Goal: Task Accomplishment & Management: Use online tool/utility

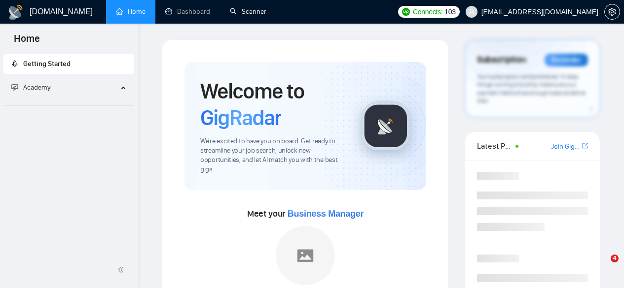
click at [239, 9] on link "Scanner" at bounding box center [248, 11] width 36 height 8
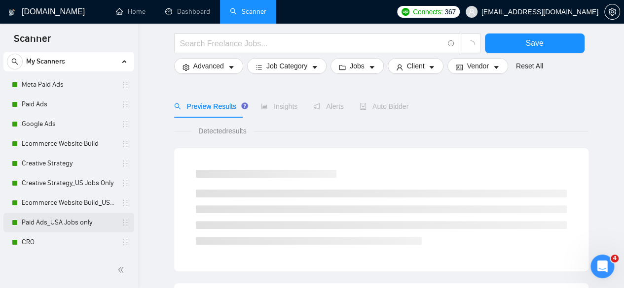
scroll to position [49, 0]
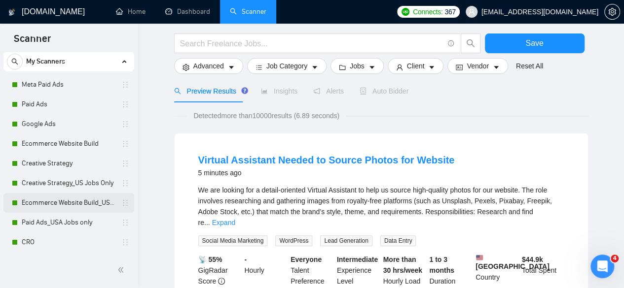
click at [74, 202] on link "Ecommerce Website Build_US Jobs only" at bounding box center [69, 203] width 94 height 20
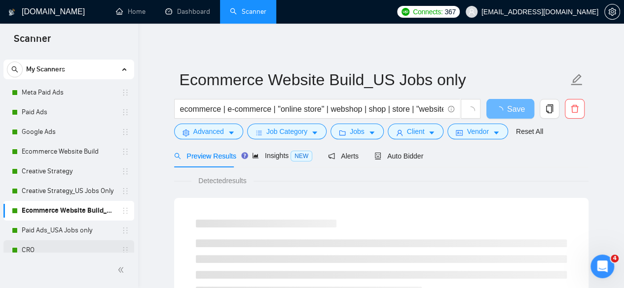
scroll to position [26, 0]
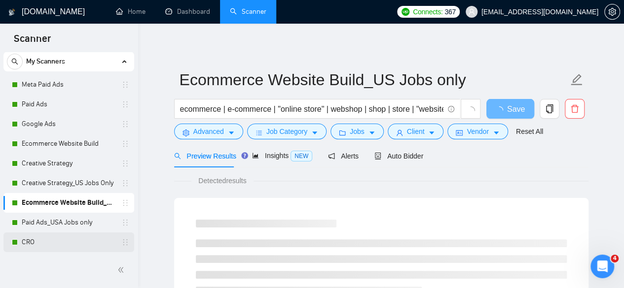
click at [51, 241] on link "CRO" at bounding box center [69, 243] width 94 height 20
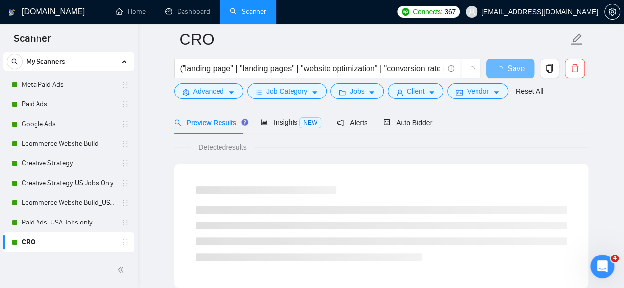
scroll to position [49, 0]
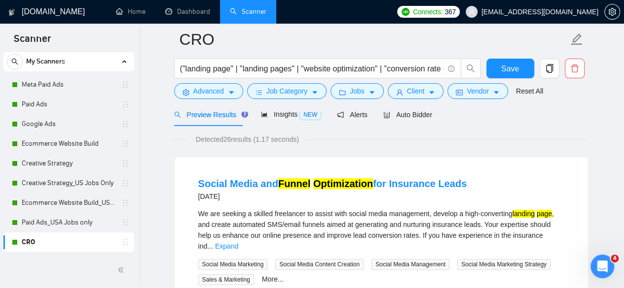
click at [420, 111] on div at bounding box center [381, 108] width 414 height 8
click at [422, 116] on span "Auto Bidder" at bounding box center [407, 115] width 49 height 8
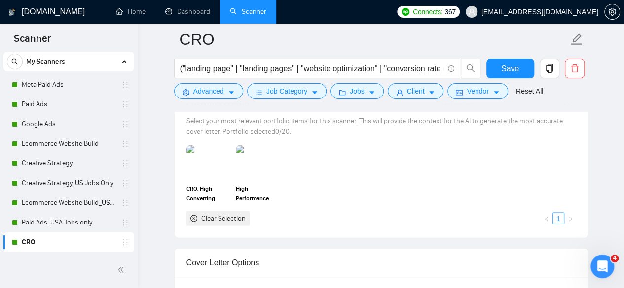
scroll to position [1085, 0]
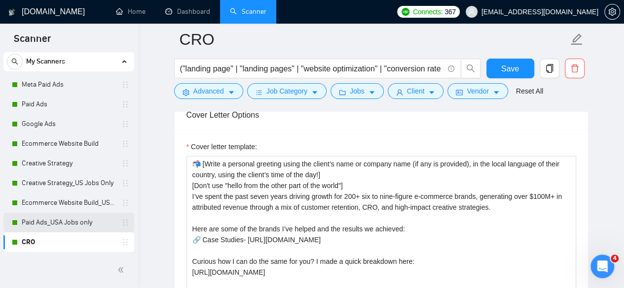
click at [62, 219] on link "Paid Ads_USA Jobs only" at bounding box center [69, 223] width 94 height 20
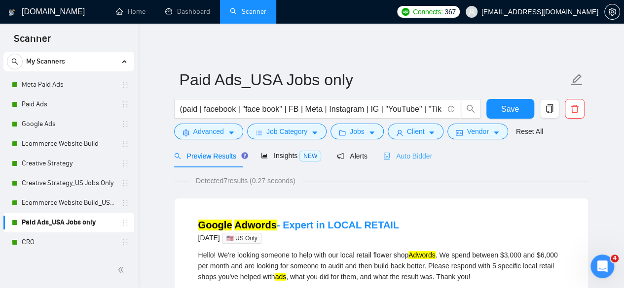
click at [388, 149] on div "Auto Bidder" at bounding box center [407, 155] width 49 height 23
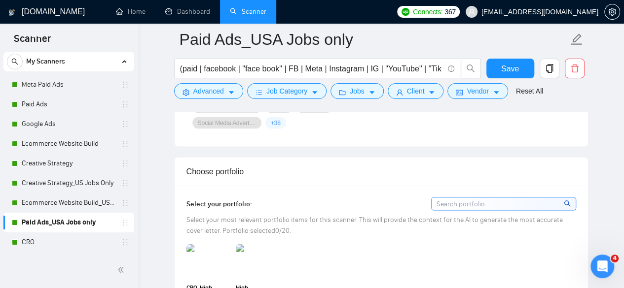
scroll to position [1035, 0]
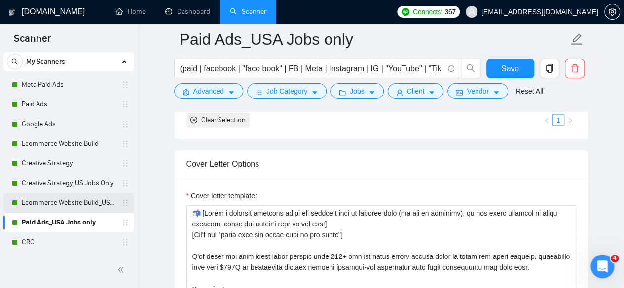
click at [64, 198] on link "Ecommerce Website Build_US Jobs only" at bounding box center [69, 203] width 94 height 20
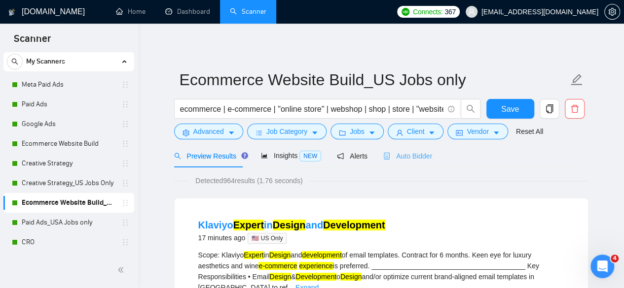
click at [409, 162] on div "Auto Bidder" at bounding box center [407, 155] width 49 height 23
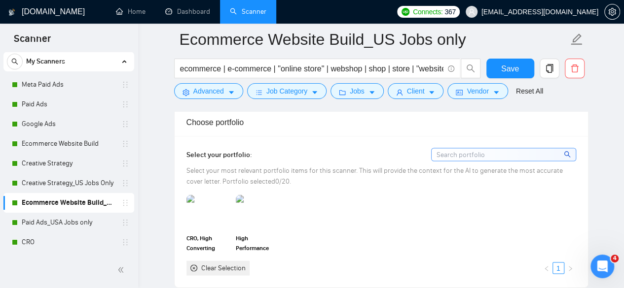
scroll to position [1035, 0]
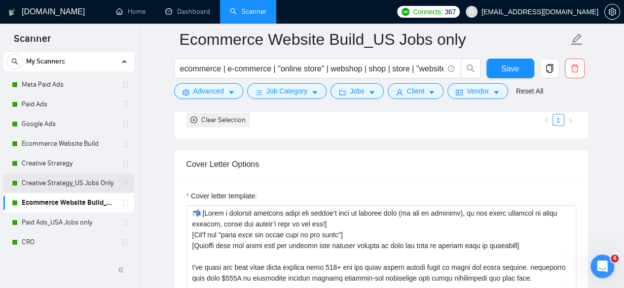
click at [77, 178] on link "Creative Strategy_US Jobs Only" at bounding box center [69, 184] width 94 height 20
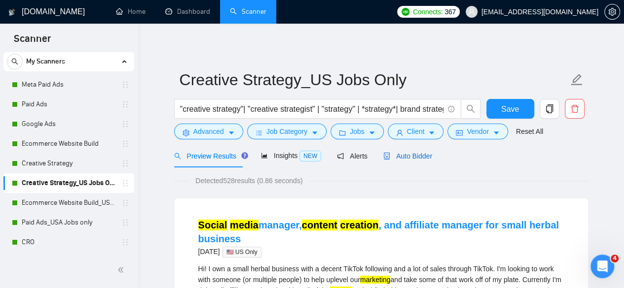
click at [400, 157] on span "Auto Bidder" at bounding box center [407, 156] width 49 height 8
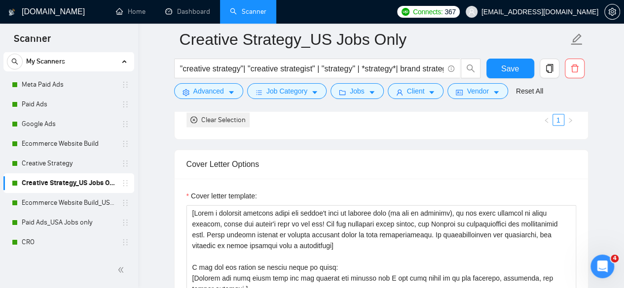
scroll to position [99, 0]
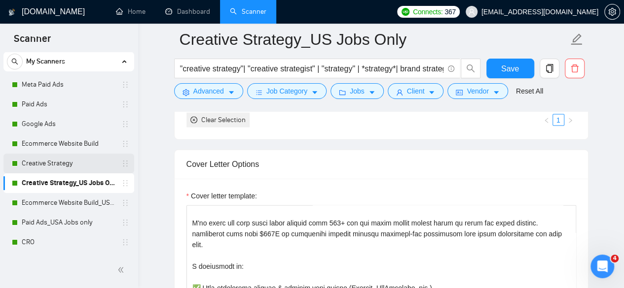
click at [82, 166] on link "Creative Strategy" at bounding box center [69, 164] width 94 height 20
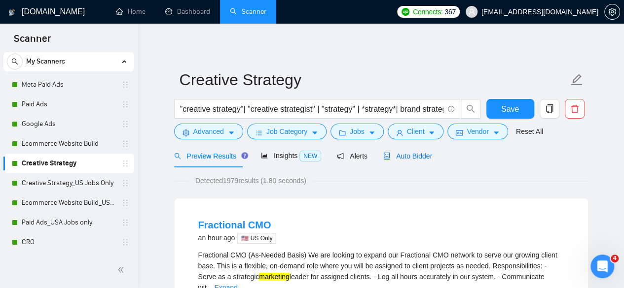
click at [414, 152] on span "Auto Bidder" at bounding box center [407, 156] width 49 height 8
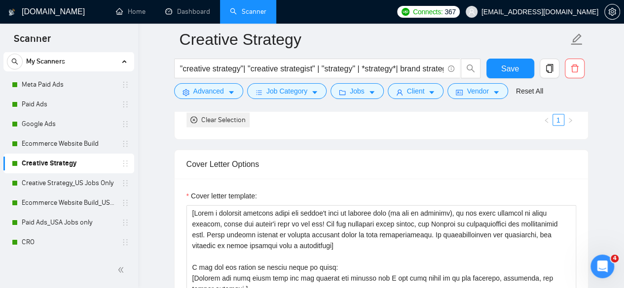
scroll to position [1183, 0]
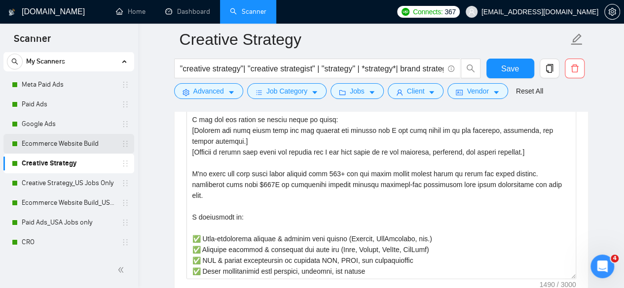
click at [77, 143] on link "Ecommerce Website Build" at bounding box center [69, 144] width 94 height 20
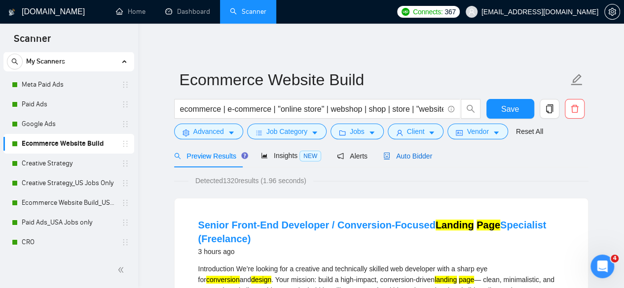
click at [422, 161] on div "Auto Bidder" at bounding box center [407, 156] width 49 height 11
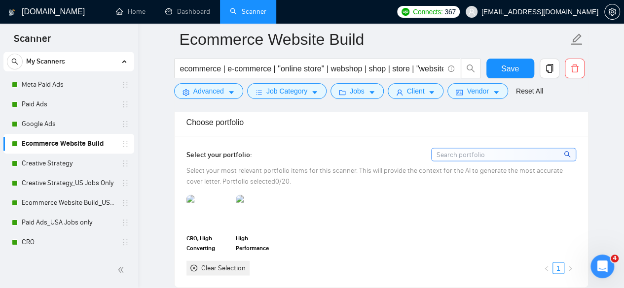
scroll to position [1085, 0]
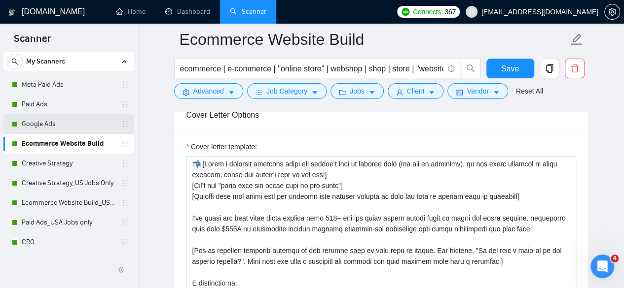
click at [67, 121] on link "Google Ads" at bounding box center [69, 124] width 94 height 20
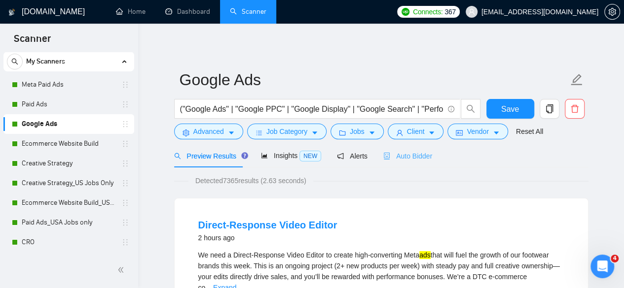
click at [402, 163] on div "Auto Bidder" at bounding box center [407, 155] width 49 height 23
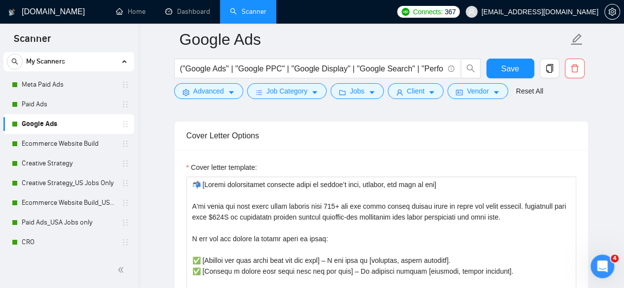
scroll to position [1085, 0]
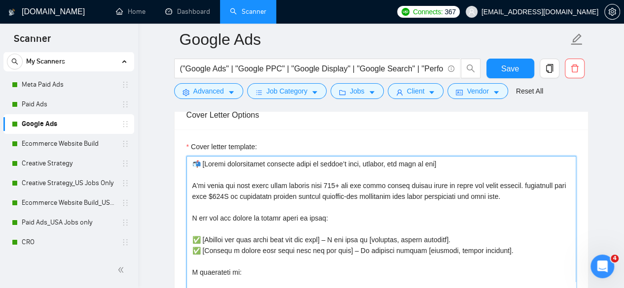
click at [335, 182] on textarea "Cover letter template:" at bounding box center [381, 267] width 390 height 222
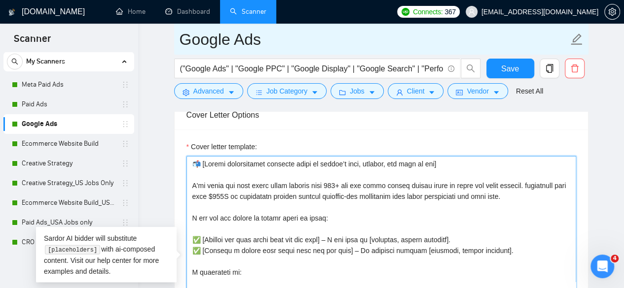
type textarea "📬 [Loremi dolorsitamet consecte adipi el seddoe’t inci, utlabor, etd magn al en…"
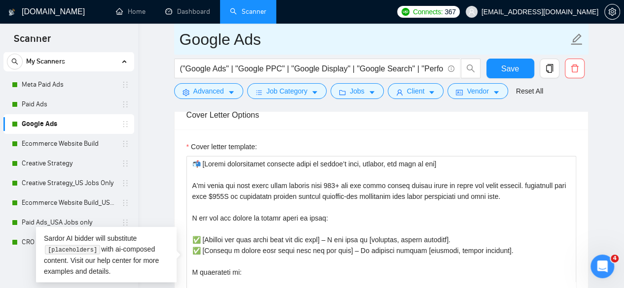
click at [531, 54] on span "Google Ads" at bounding box center [381, 39] width 414 height 31
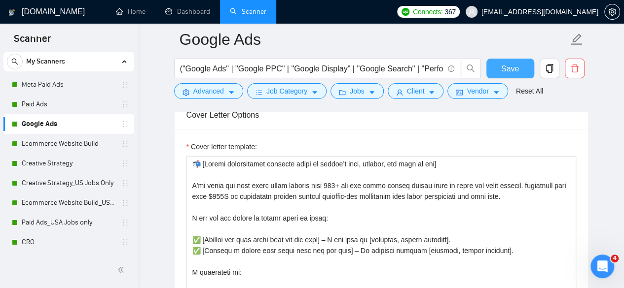
click at [522, 59] on button "Save" at bounding box center [510, 69] width 48 height 20
click at [43, 103] on link "Paid Ads" at bounding box center [69, 105] width 94 height 20
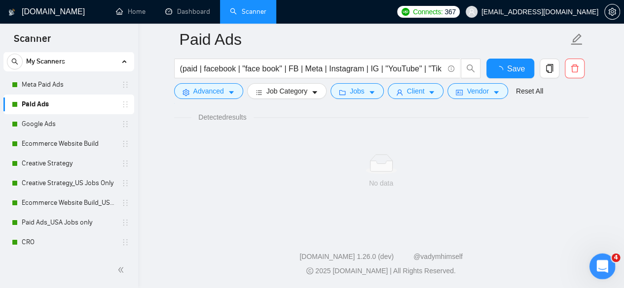
scroll to position [71, 0]
click at [366, 97] on button "Jobs" at bounding box center [356, 91] width 53 height 16
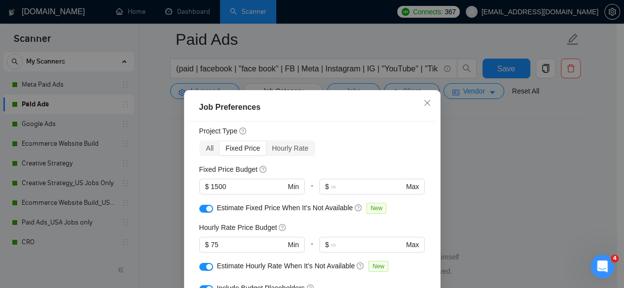
scroll to position [49, 0]
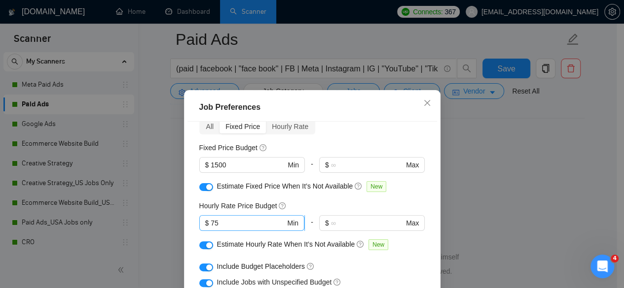
click at [211, 220] on input "75" at bounding box center [248, 223] width 74 height 11
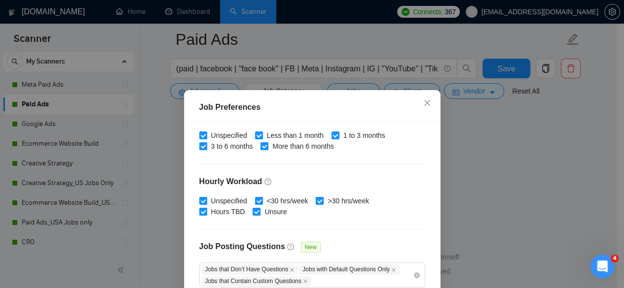
scroll to position [362, 0]
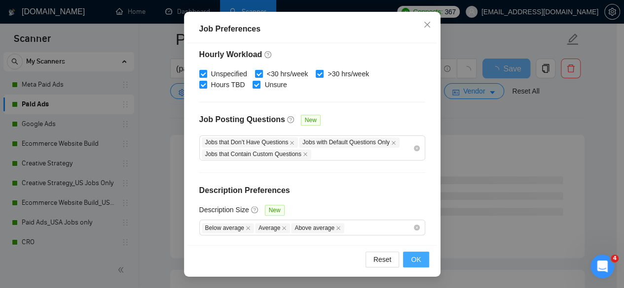
type input "50"
click at [411, 255] on span "OK" at bounding box center [416, 259] width 10 height 11
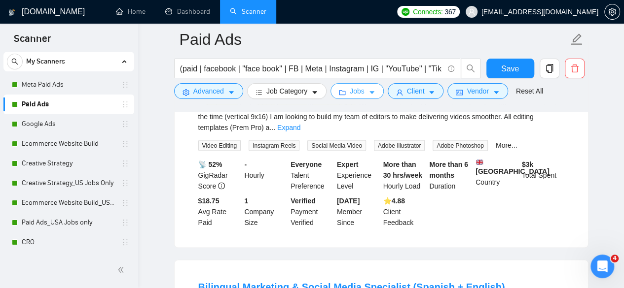
scroll to position [909, 0]
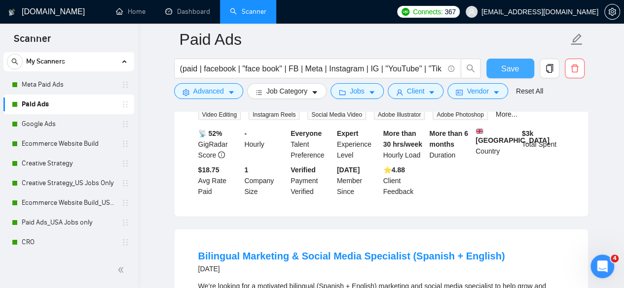
click at [500, 66] on button "Save" at bounding box center [510, 69] width 48 height 20
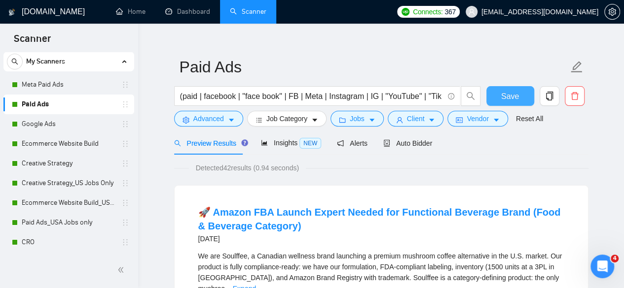
scroll to position [0, 0]
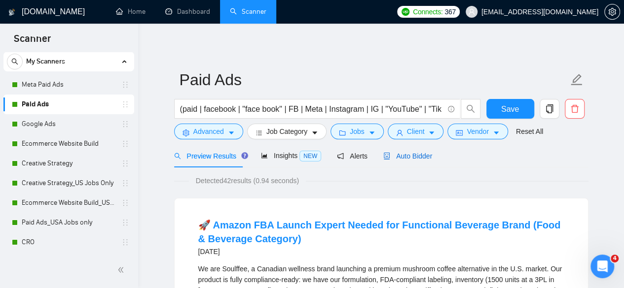
click at [421, 158] on span "Auto Bidder" at bounding box center [407, 156] width 49 height 8
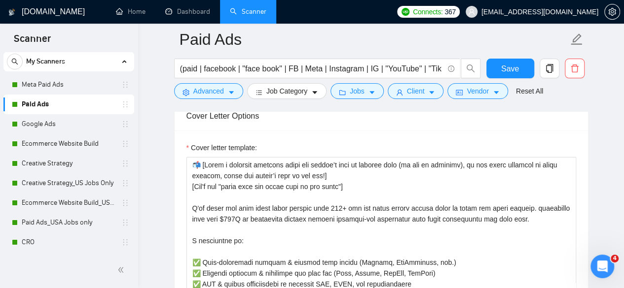
scroll to position [1085, 0]
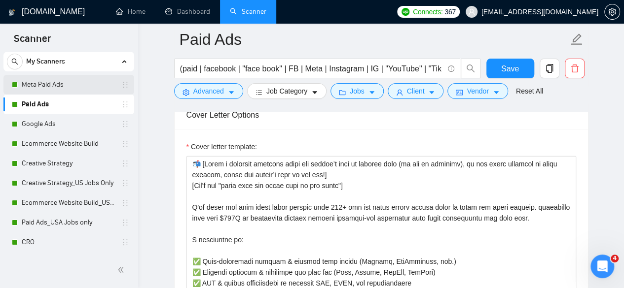
click at [62, 81] on link "Meta Paid Ads" at bounding box center [69, 85] width 94 height 20
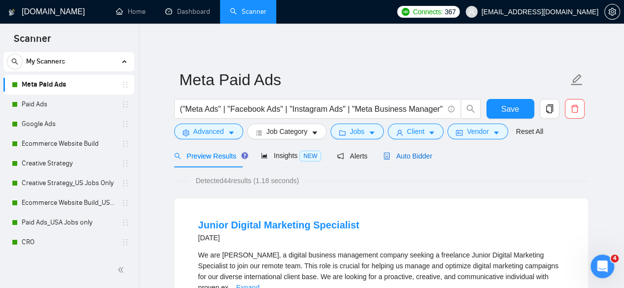
click at [400, 151] on div "Auto Bidder" at bounding box center [407, 156] width 49 height 11
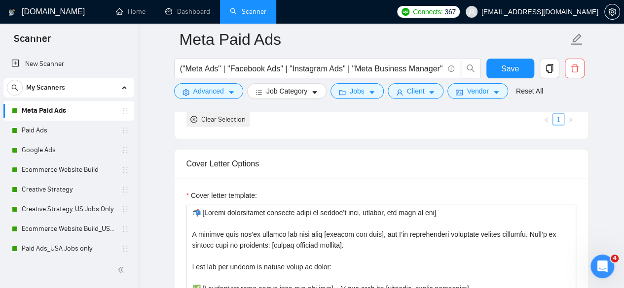
scroll to position [1035, 0]
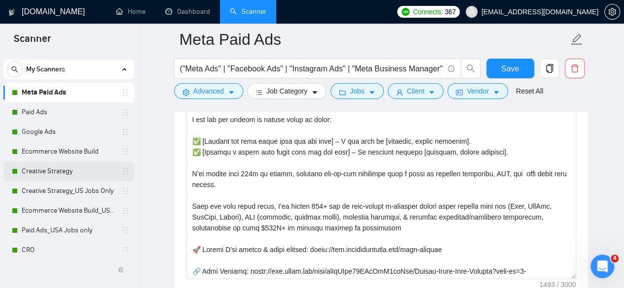
scroll to position [26, 0]
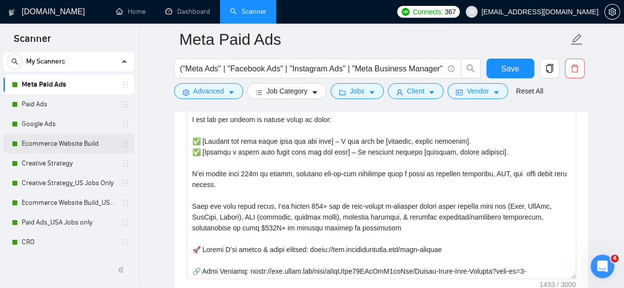
click at [87, 143] on link "Ecommerce Website Build" at bounding box center [69, 144] width 94 height 20
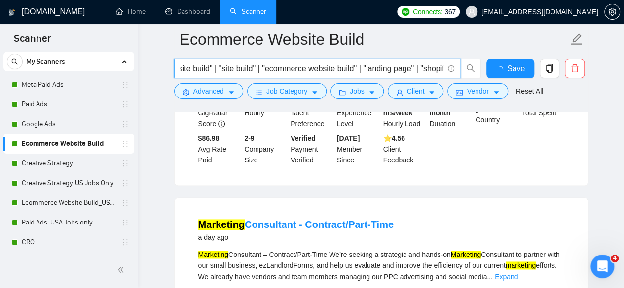
scroll to position [0, 686]
drag, startPoint x: 317, startPoint y: 66, endPoint x: 473, endPoint y: 74, distance: 156.5
click at [473, 74] on span "ecommerce | e-commerce | "online store" | webshop | shop | store | "website bui…" at bounding box center [327, 69] width 307 height 20
click at [400, 72] on input "ecommerce | e-commerce | "online store" | webshop | shop | store | "website bui…" at bounding box center [311, 69] width 263 height 12
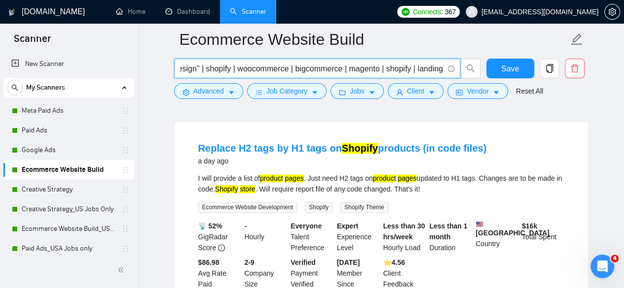
scroll to position [509, 0]
